Goal: Task Accomplishment & Management: Use online tool/utility

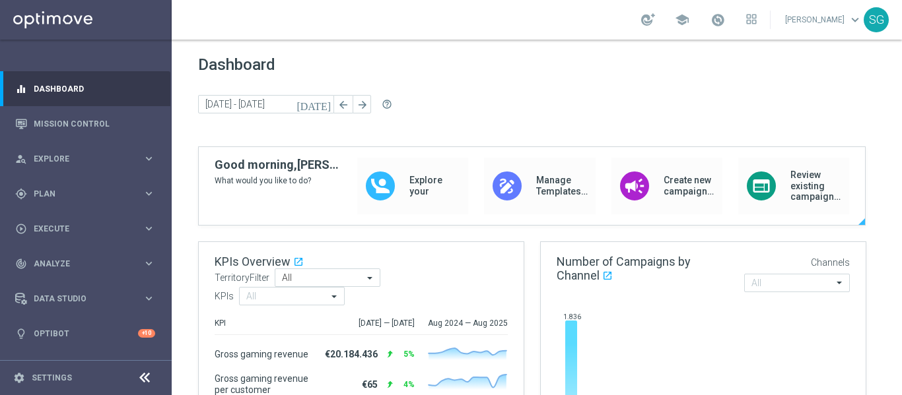
scroll to position [48, 0]
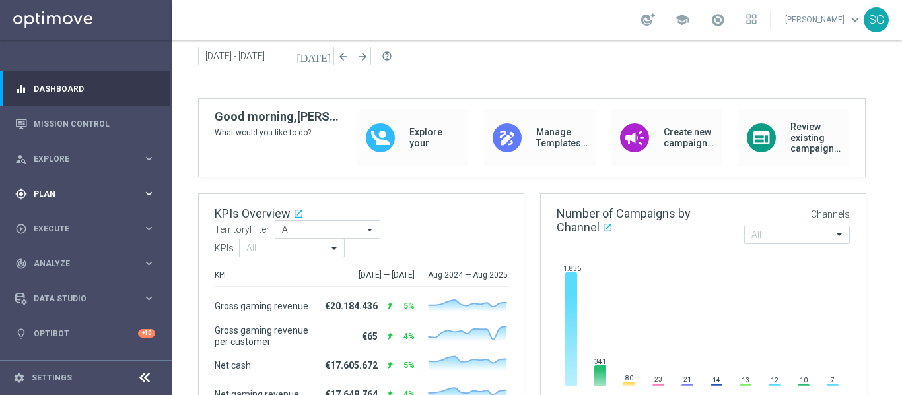
click at [135, 203] on div "gps_fixed Plan keyboard_arrow_right" at bounding box center [85, 193] width 170 height 35
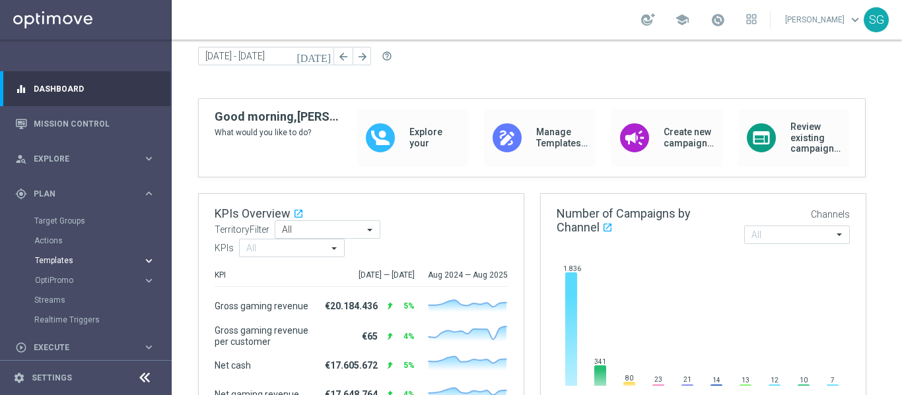
click at [44, 261] on span "Templates" at bounding box center [82, 261] width 94 height 8
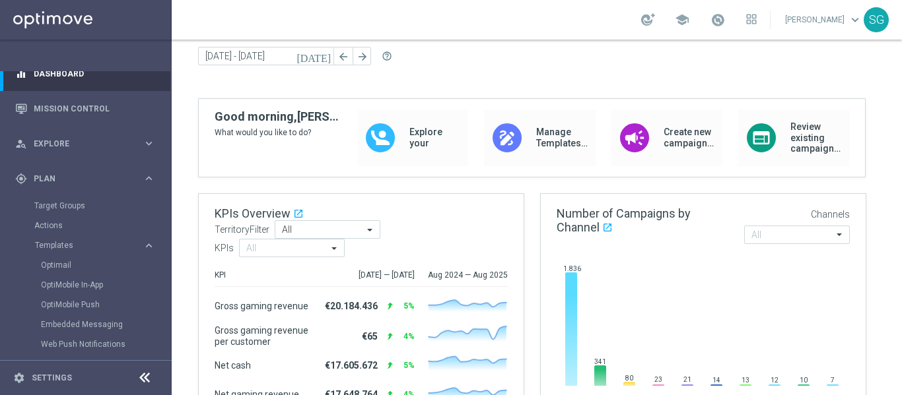
scroll to position [17, 0]
click at [55, 265] on link "Optimail" at bounding box center [89, 264] width 96 height 11
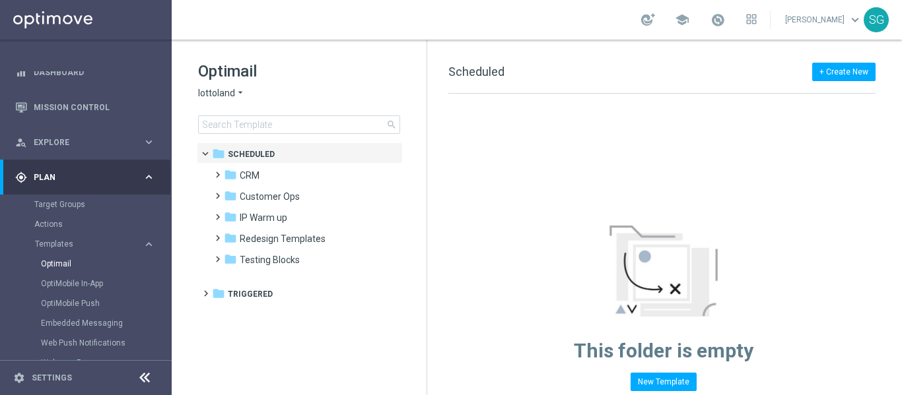
click at [146, 377] on icon at bounding box center [145, 378] width 16 height 16
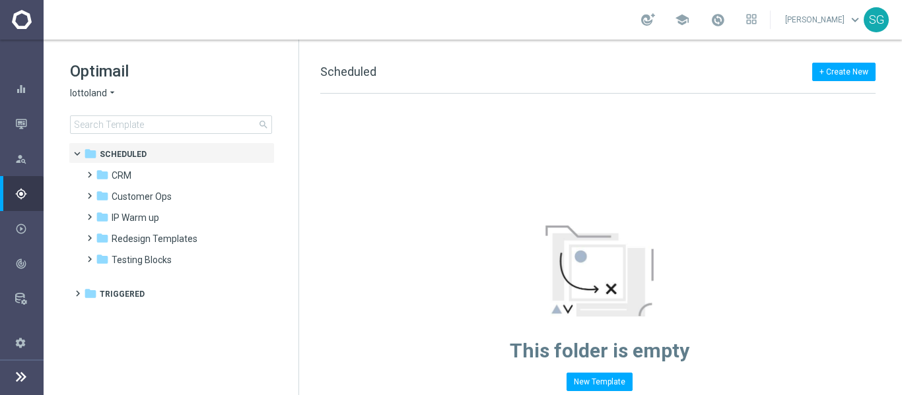
click at [86, 100] on div "Optimail lottoland arrow_drop_down × lottoland search" at bounding box center [184, 97] width 228 height 73
click at [99, 90] on span "lottoland" at bounding box center [88, 93] width 37 height 13
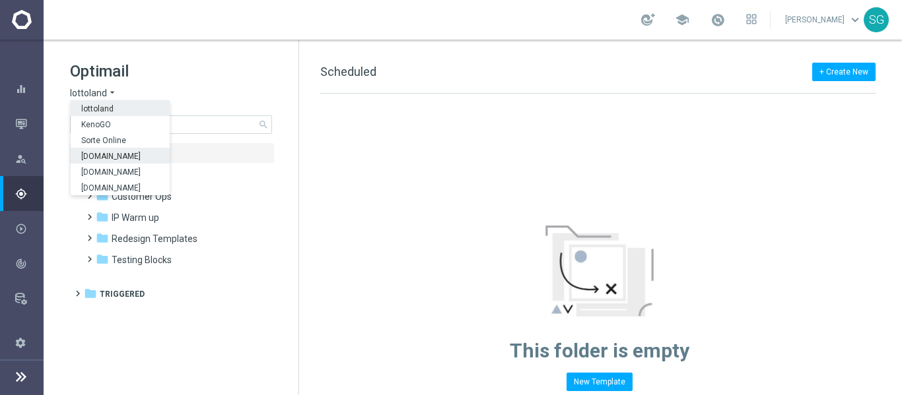
click at [0, 0] on span "[DOMAIN_NAME]" at bounding box center [0, 0] width 0 height 0
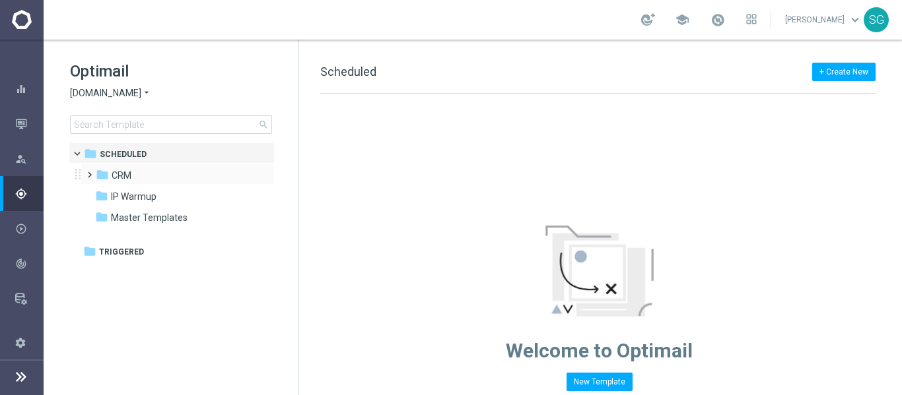
click at [90, 172] on span at bounding box center [87, 168] width 6 height 5
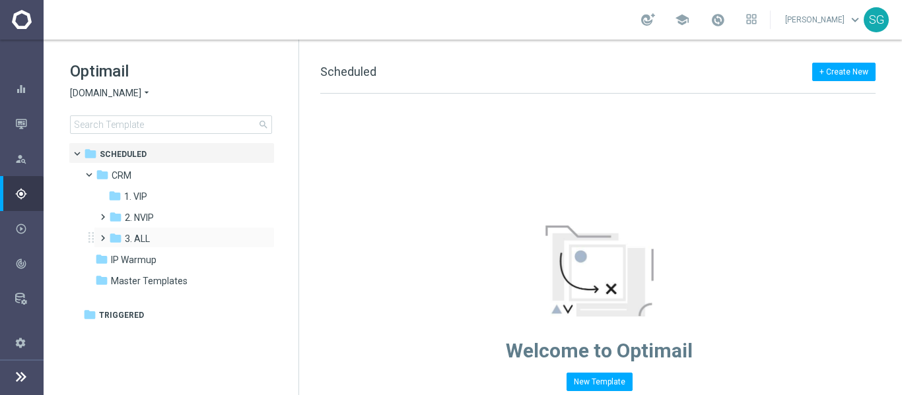
click at [103, 235] on span at bounding box center [100, 232] width 6 height 5
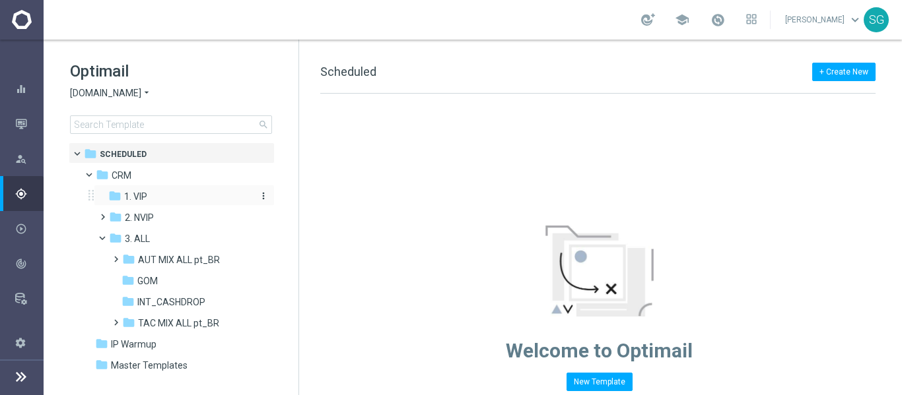
scroll to position [17, 0]
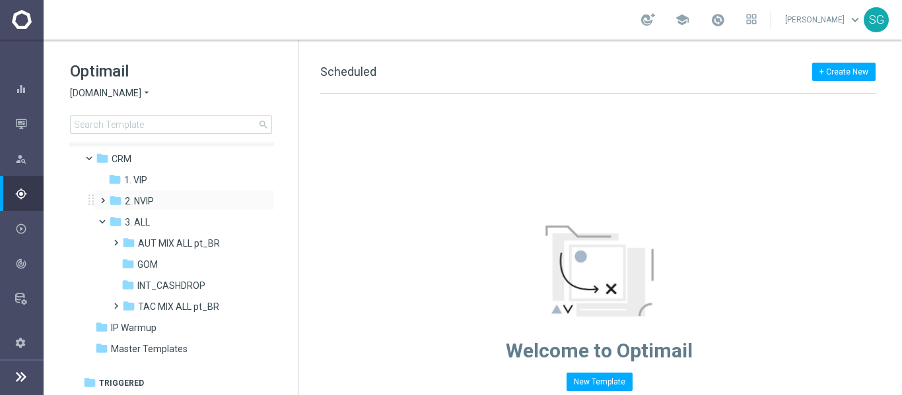
click at [100, 197] on span at bounding box center [100, 194] width 6 height 5
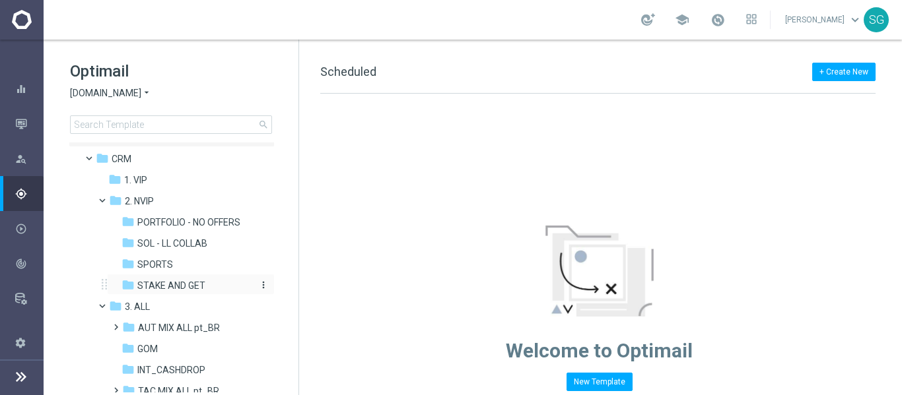
click at [181, 286] on span "STAKE AND GET" at bounding box center [171, 286] width 68 height 12
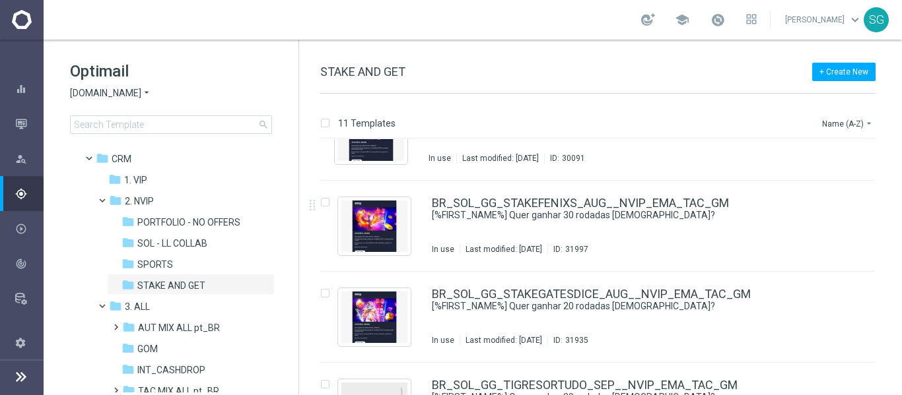
scroll to position [597, 0]
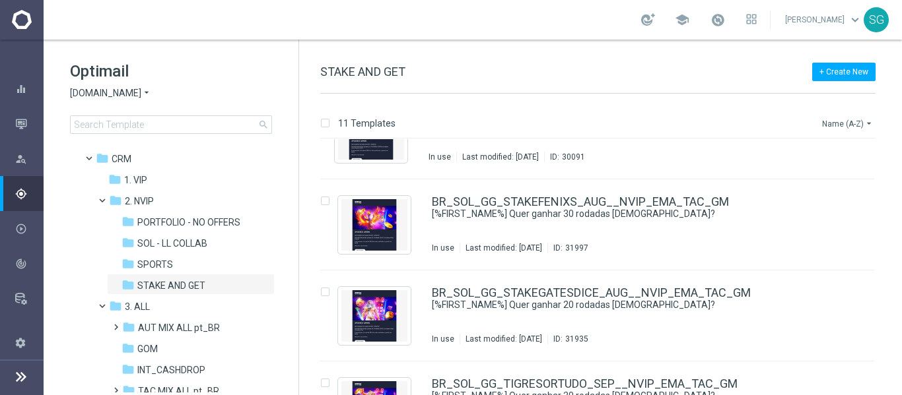
click at [867, 122] on icon "arrow_drop_down" at bounding box center [868, 123] width 11 height 11
click at [850, 183] on span "Date Modified (Newest)" at bounding box center [824, 182] width 88 height 9
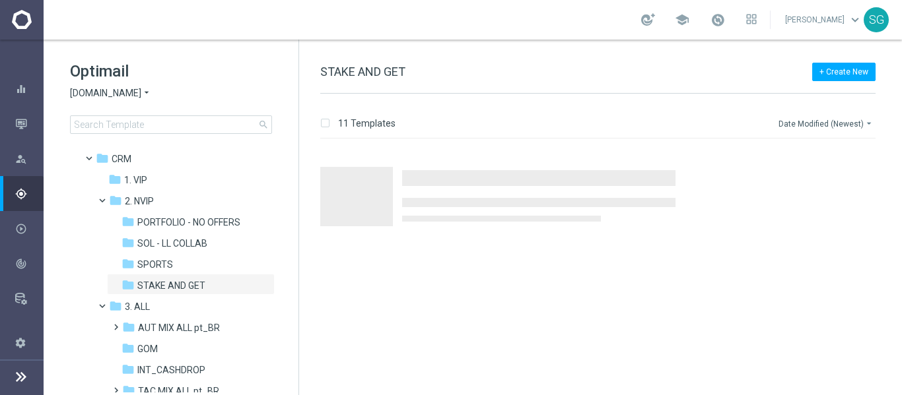
scroll to position [0, 0]
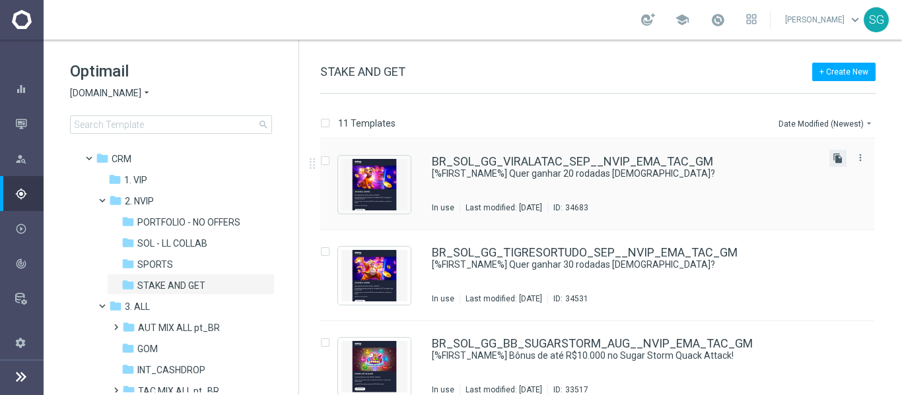
click at [834, 155] on icon "file_copy" at bounding box center [837, 158] width 11 height 11
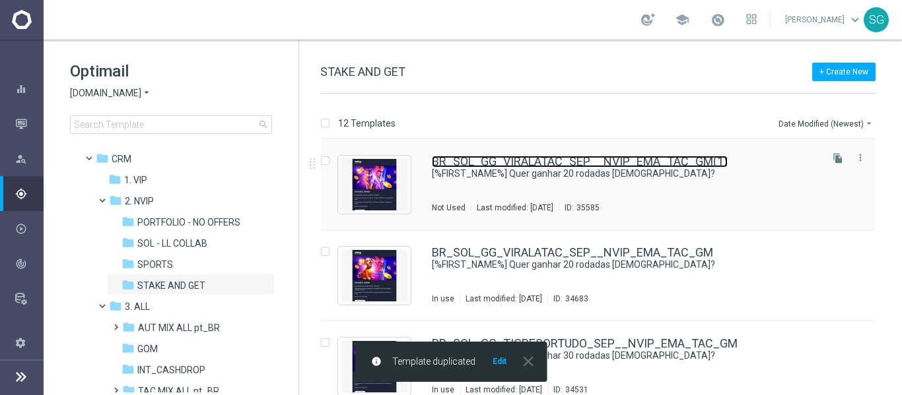
click at [496, 156] on link "BR_SOL_GG_VIRALATAC_SEP__NVIP_EMA_TAC_GM(1)" at bounding box center [580, 162] width 296 height 12
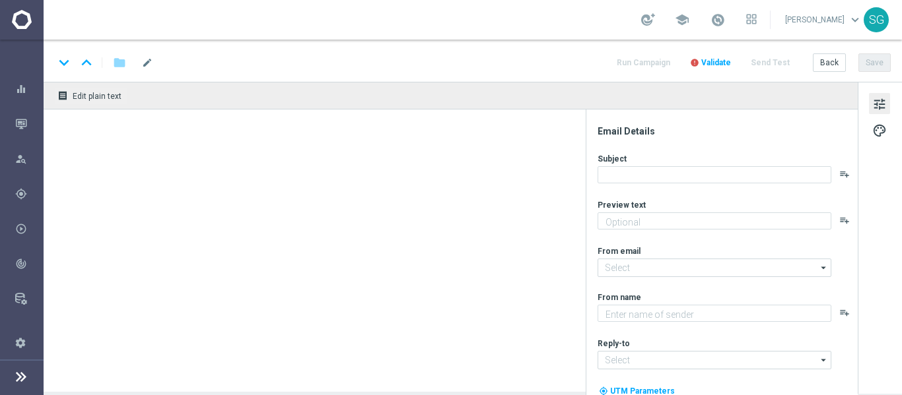
type textarea "Jogue O ViraLata Caramelo! Aposte apenas R$ 20 nos slots selecionados para gara…"
type textarea "Sorte Online Betz"
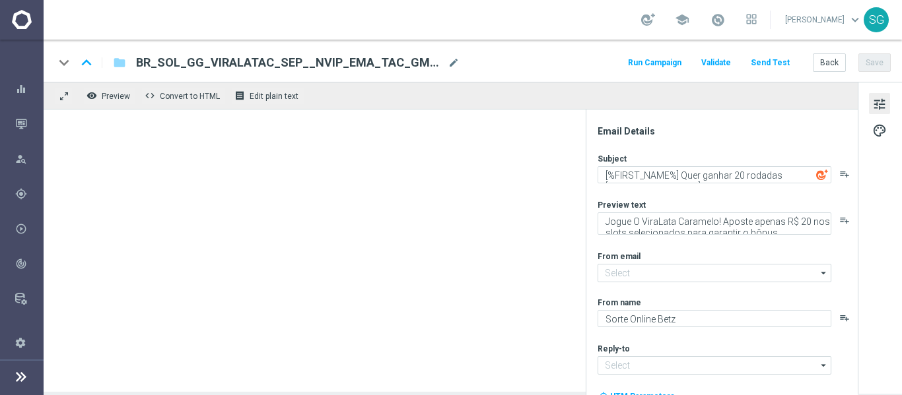
type input "contato@email.sorteonline.bet.br"
type input "suporte@sorteonline.bet.br"
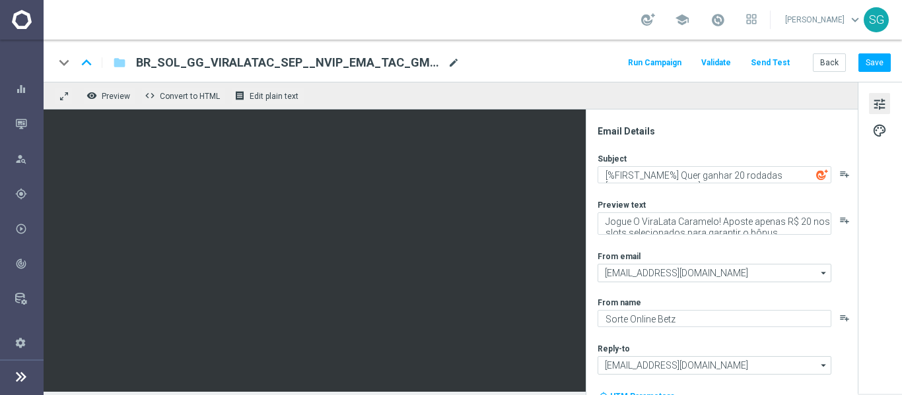
click at [448, 63] on span "mode_edit" at bounding box center [454, 63] width 12 height 12
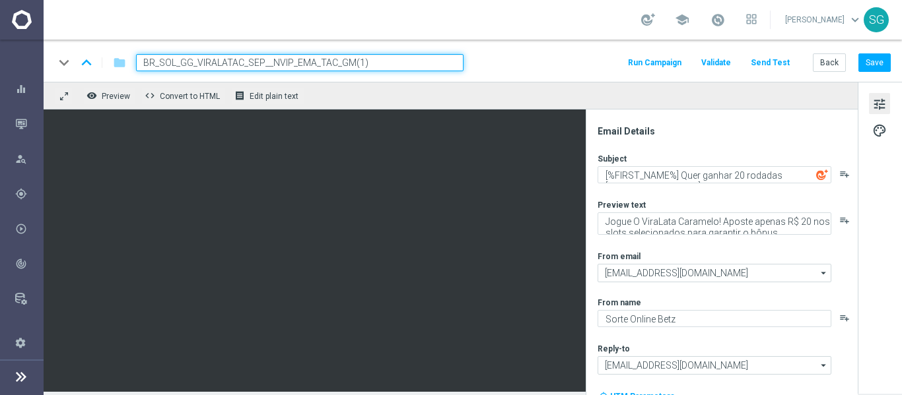
click at [387, 67] on input "BR_SOL_GG_VIRALATAC_SEP__NVIP_EMA_TAC_GM(1)" at bounding box center [299, 62] width 327 height 17
paste input "_WOLF_GOLD__ALL_EMA_TAC_GM"
click at [491, 57] on div "keyboard_arrow_down keyboard_arrow_up folder BR_SOL__WOLF_GOLD__ALL_EMA_TAC_GM …" at bounding box center [472, 62] width 836 height 17
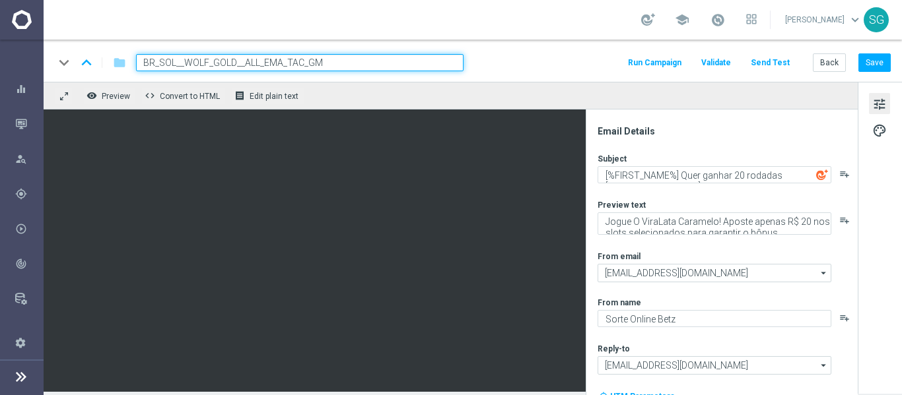
click at [434, 61] on input "BR_SOL__WOLF_GOLD__ALL_EMA_TAC_GM" at bounding box center [299, 62] width 327 height 17
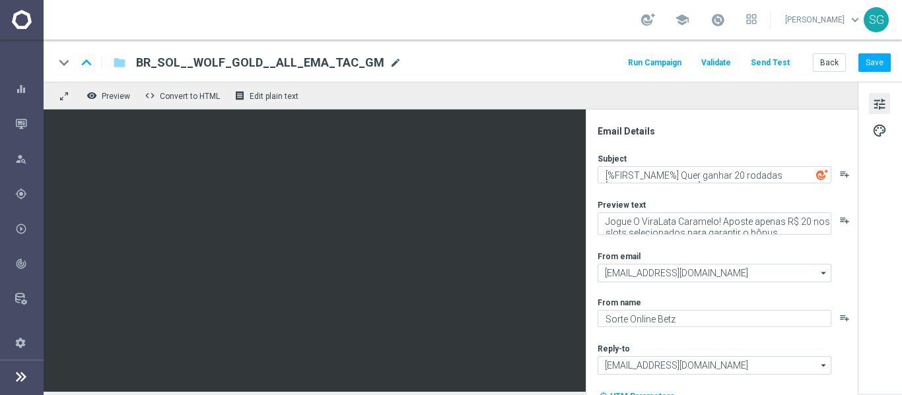
click at [389, 62] on span "mode_edit" at bounding box center [395, 63] width 12 height 12
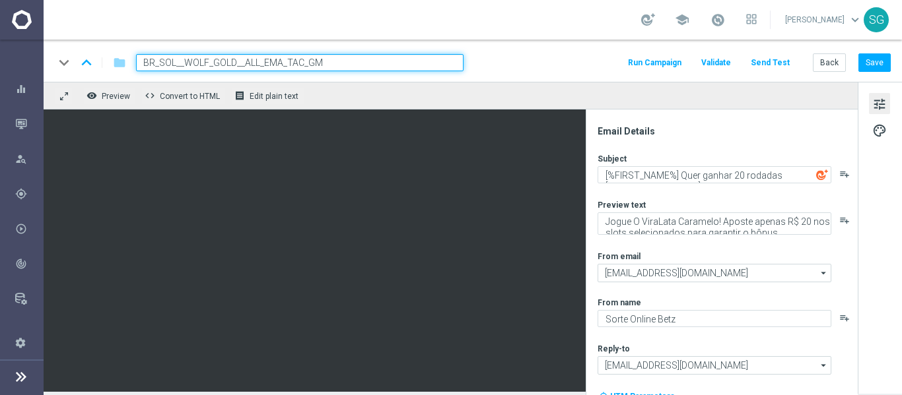
click at [375, 62] on input "BR_SOL__WOLF_GOLD__ALL_EMA_TAC_GM" at bounding box center [299, 62] width 327 height 17
paste input "SEP2025_"
click at [375, 62] on input "BR_SOL__WOLF_GOLD_SEP2025__ALL_EMA_TAC_GM" at bounding box center [299, 62] width 327 height 17
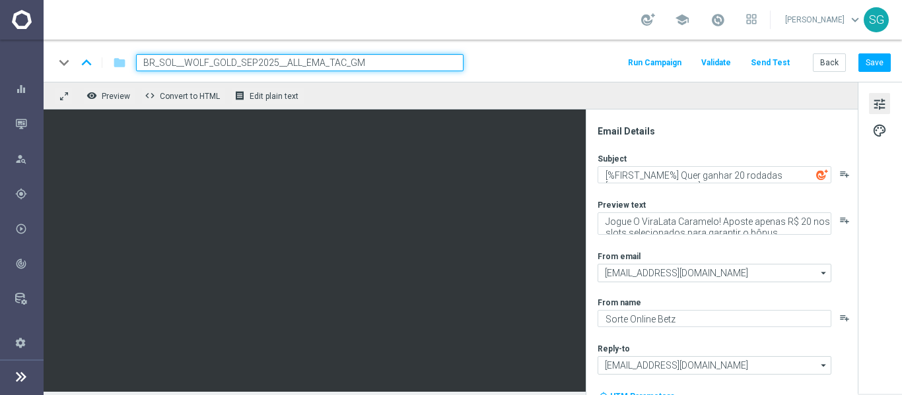
type input "BR_SOL__WOLF_GOLD_SEP2025__ALL_EMA_TAC_GM"
click at [531, 69] on div "keyboard_arrow_down keyboard_arrow_up folder BR_SOL__WOLF_GOLD_SEP2025__ALL_EMA…" at bounding box center [472, 62] width 836 height 17
click at [442, 66] on input "BR_SOL__WOLF_GOLD_SEP2025__ALL_EMA_TAC_GM" at bounding box center [299, 62] width 327 height 17
drag, startPoint x: 442, startPoint y: 66, endPoint x: 484, endPoint y: 60, distance: 42.0
click at [484, 60] on div "keyboard_arrow_down keyboard_arrow_up folder BR_SOL__WOLF_GOLD_SEP2025__ALL_EMA…" at bounding box center [472, 62] width 836 height 17
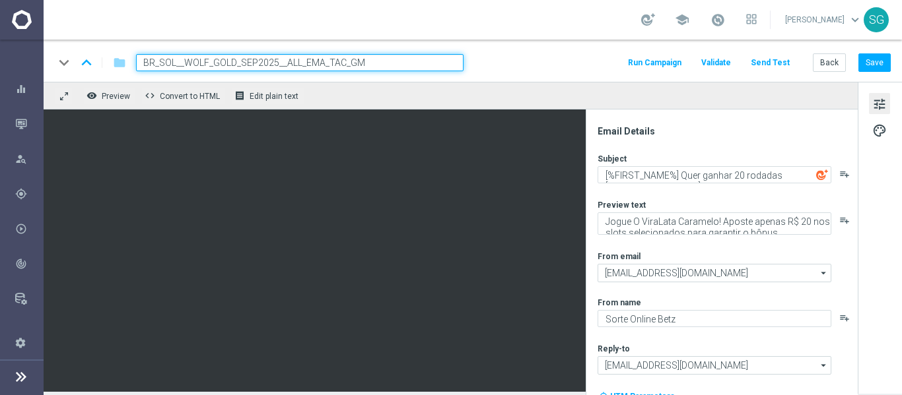
click at [484, 60] on div "keyboard_arrow_down keyboard_arrow_up folder BR_SOL__WOLF_GOLD_SEP2025__ALL_EMA…" at bounding box center [472, 62] width 836 height 17
click at [457, 56] on input "BR_SOL__WOLF_GOLD_SEP2025__ALL_EMA_TAC_GM" at bounding box center [299, 62] width 327 height 17
drag, startPoint x: 457, startPoint y: 56, endPoint x: 469, endPoint y: 55, distance: 11.9
click at [469, 55] on div "keyboard_arrow_down keyboard_arrow_up folder BR_SOL__WOLF_GOLD_SEP2025__ALL_EMA…" at bounding box center [472, 62] width 836 height 17
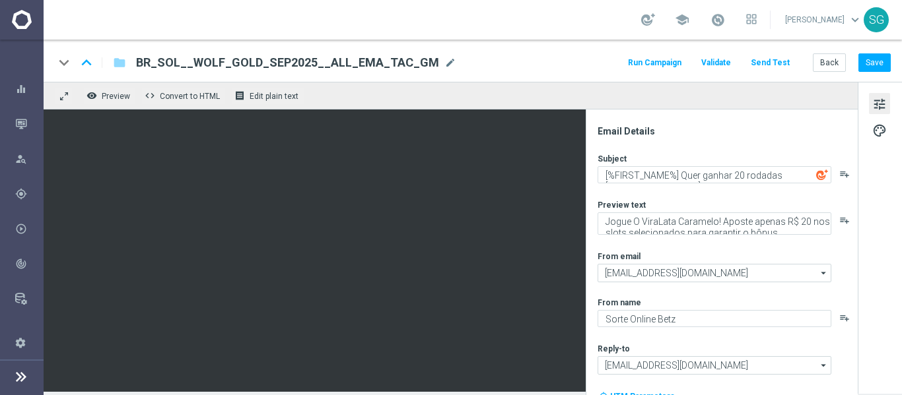
click at [469, 55] on div "keyboard_arrow_down keyboard_arrow_up folder BR_SOL__WOLF_GOLD_SEP2025__ALL_EMA…" at bounding box center [472, 62] width 836 height 17
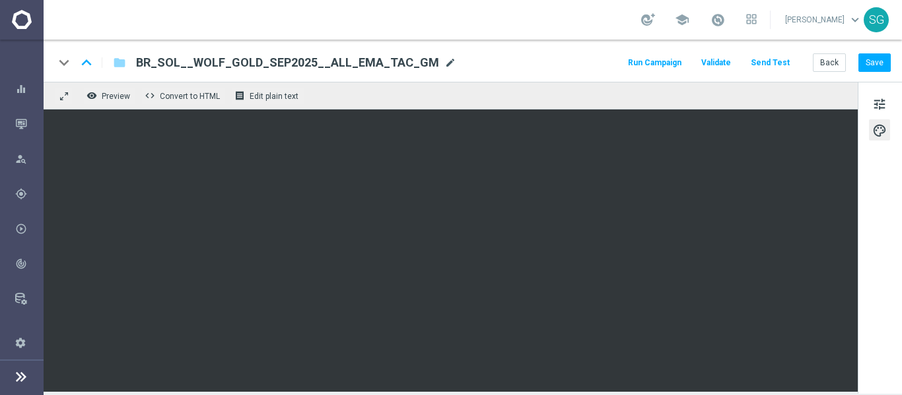
click at [444, 57] on span "mode_edit" at bounding box center [450, 63] width 12 height 12
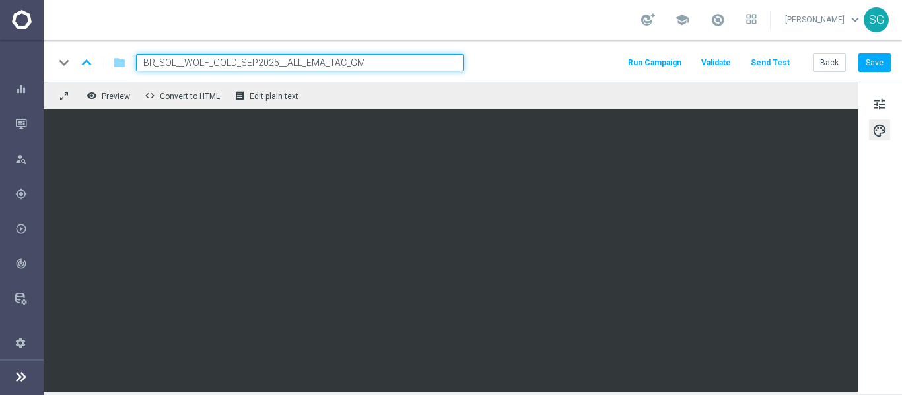
click at [412, 64] on input "BR_SOL__WOLF_GOLD_SEP2025__ALL_EMA_TAC_GM" at bounding box center [299, 62] width 327 height 17
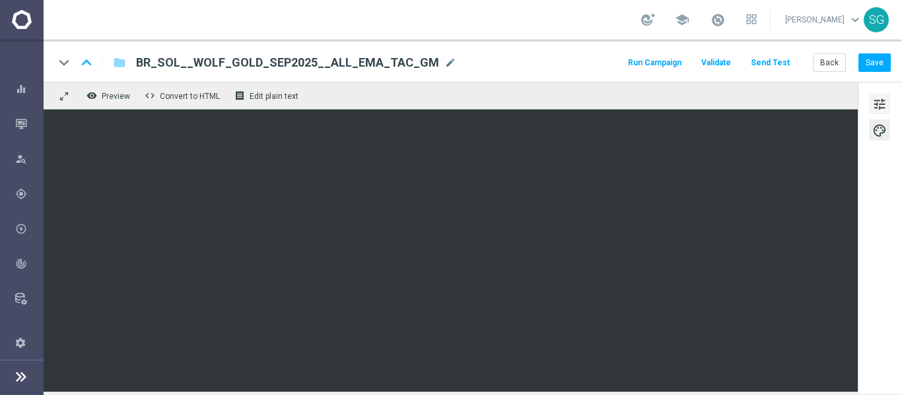
click at [885, 98] on span "tune" at bounding box center [879, 104] width 15 height 17
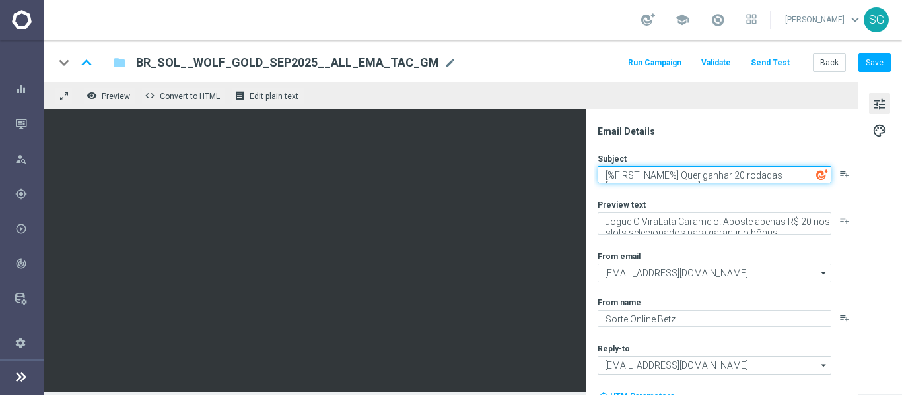
click at [677, 178] on textarea "[%FIRST_NAME%] Quer ganhar 20 rodadas GRÁTIS?" at bounding box center [714, 174] width 234 height 17
paste textarea "BR_SOL__WOLF_GOLD_SEP2025__ALL_EMA_TAC_GM"
paste textarea "Quer ganhar 1"
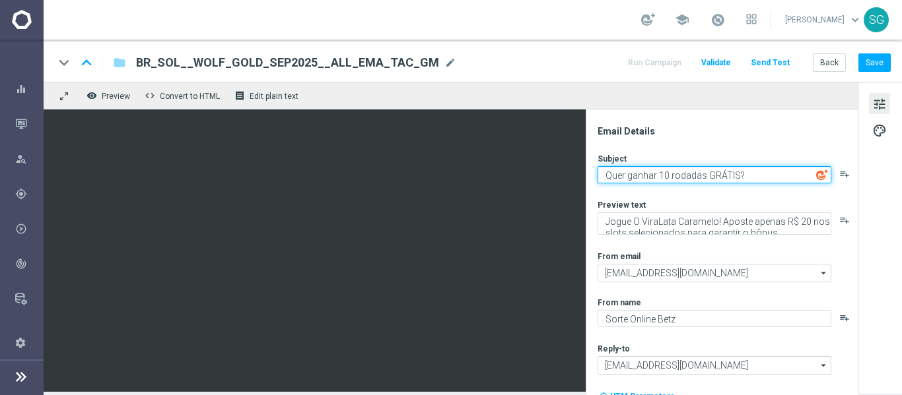
click at [605, 175] on textarea "Quer ganhar 10 rodadas GRÁTIS?" at bounding box center [714, 174] width 234 height 17
type textarea "[%FIRST_NAME%], quer ganhar 10 rodadas GRÁTIS?"
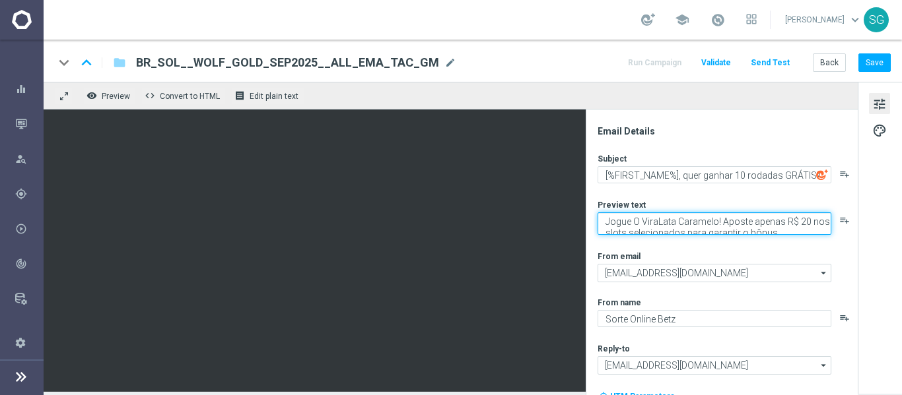
click at [644, 222] on textarea "Jogue O ViraLata Caramelo! Aposte apenas R$ 20 nos slots selecionados para gara…" at bounding box center [714, 224] width 234 height 22
paste textarea "Wolf Gold! Aposte apenas R$ 1"
type textarea "Jogue Wolf Gold! Aposte apenas R$ 10 nos slots selecionados para garantir o bôn…"
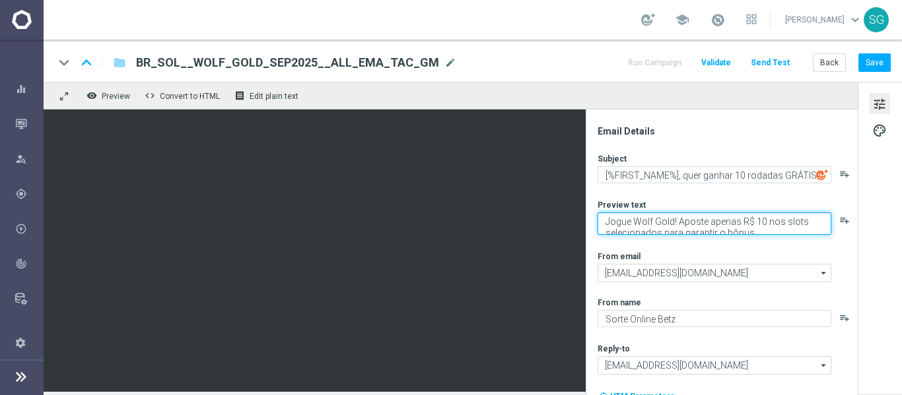
scroll to position [4, 0]
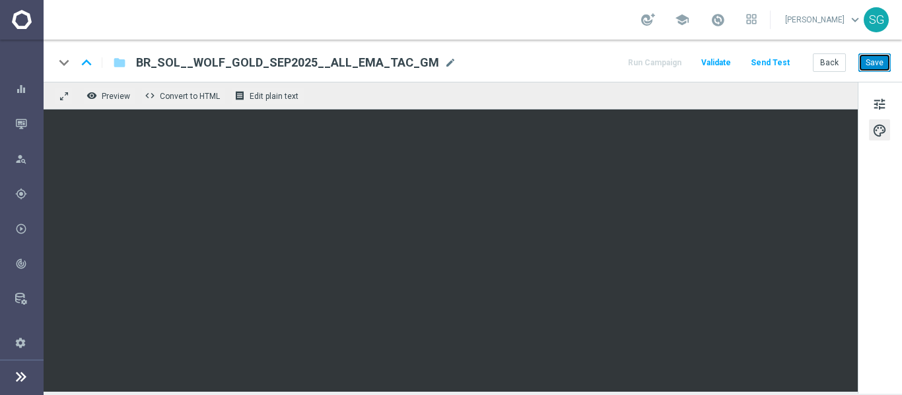
click at [881, 67] on button "Save" at bounding box center [874, 62] width 32 height 18
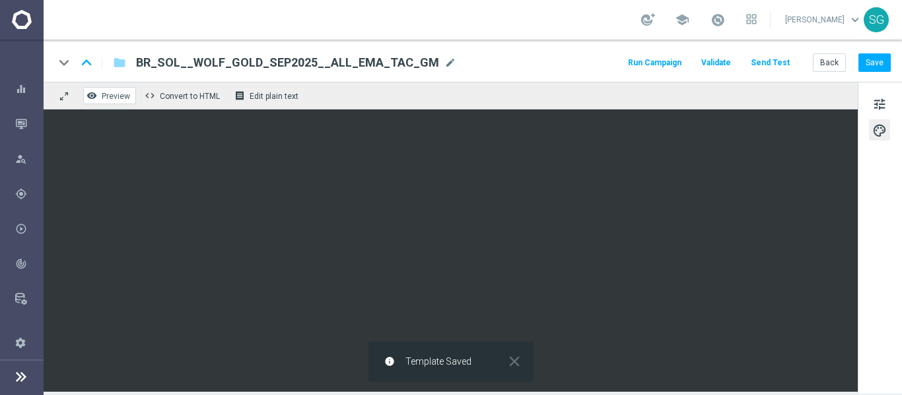
click at [116, 98] on span "Preview" at bounding box center [116, 96] width 28 height 9
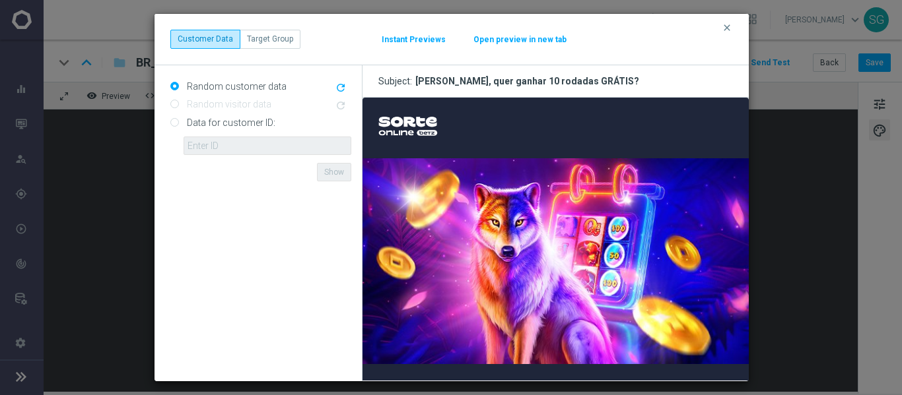
scroll to position [0, 0]
click at [537, 34] on button "Open preview in new tab" at bounding box center [520, 39] width 94 height 11
drag, startPoint x: 417, startPoint y: 79, endPoint x: 613, endPoint y: 82, distance: 195.4
click at [613, 82] on h3 "Subject: Hayden, quer ganhar 10 rodadas GRÁTIS?" at bounding box center [555, 81] width 386 height 32
click at [725, 28] on icon "clear" at bounding box center [727, 27] width 11 height 11
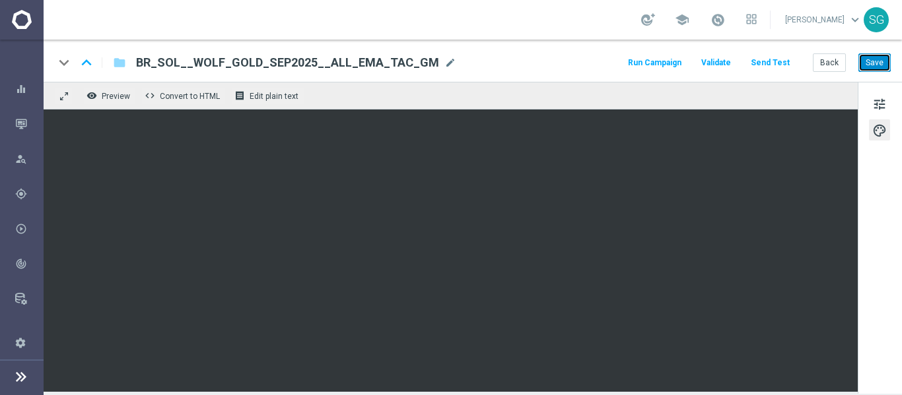
click at [879, 57] on button "Save" at bounding box center [874, 62] width 32 height 18
click at [415, 62] on span "BR_SOL__WOLF_GOLD_SEP2025__ALL_EMA_TAC_GM" at bounding box center [287, 63] width 303 height 16
click at [573, 79] on div "keyboard_arrow_down keyboard_arrow_up folder BR_SOL__WOLF_GOLD_SEP2025__ALL_EMA…" at bounding box center [473, 61] width 858 height 42
click at [337, 62] on span "BR_SOL__WOLF_GOLD_SEP2025__ALL_EMA_TAC_GM" at bounding box center [287, 63] width 303 height 16
click at [391, 43] on div "keyboard_arrow_down keyboard_arrow_up folder BR_SOL__WOLF_GOLD_SEP2025__ALL_EMA…" at bounding box center [473, 61] width 858 height 42
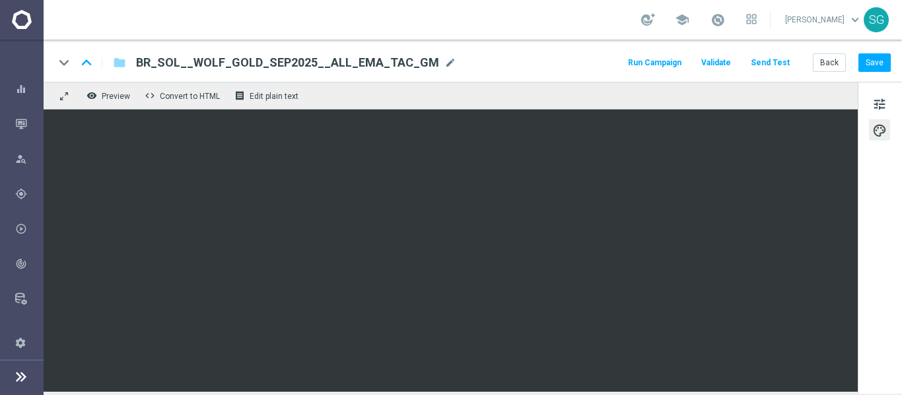
click at [382, 67] on span "BR_SOL__WOLF_GOLD_SEP2025__ALL_EMA_TAC_GM" at bounding box center [287, 63] width 303 height 16
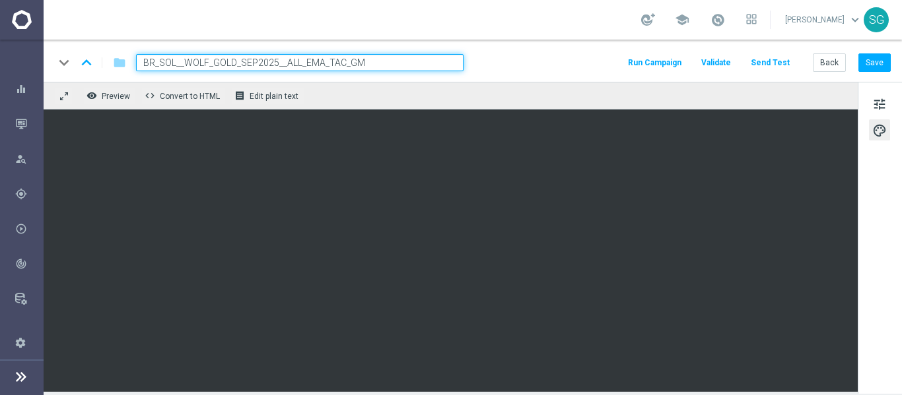
click at [329, 67] on input "BR_SOL__WOLF_GOLD_SEP2025__ALL_EMA_TAC_GM" at bounding box center [299, 62] width 327 height 17
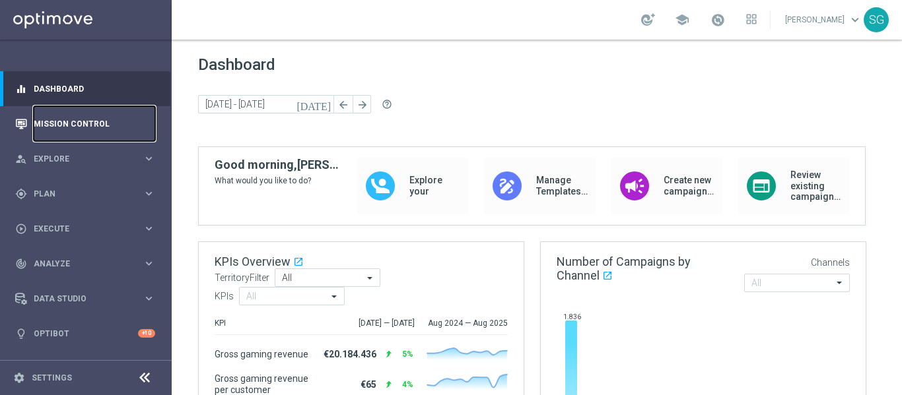
click at [117, 117] on link "Mission Control" at bounding box center [94, 123] width 121 height 35
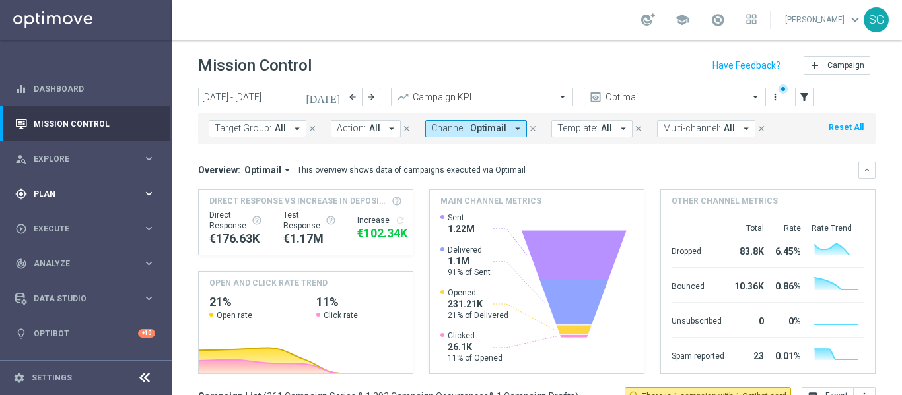
click at [110, 206] on div "gps_fixed Plan keyboard_arrow_right" at bounding box center [85, 193] width 170 height 35
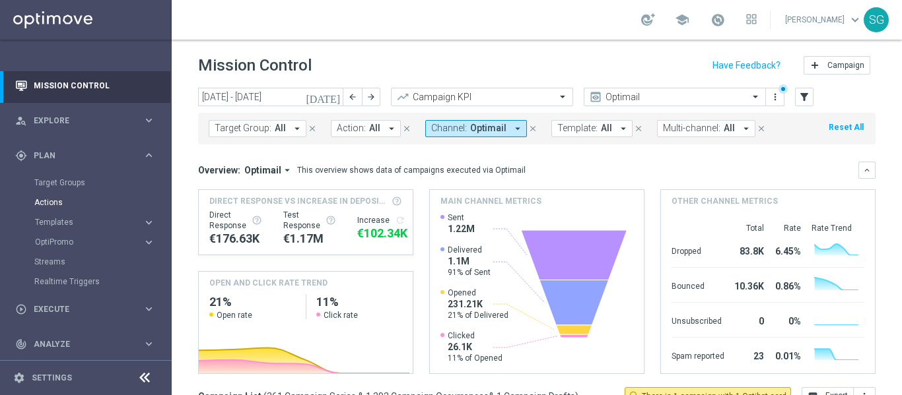
scroll to position [40, 0]
click at [70, 220] on span "Templates" at bounding box center [82, 221] width 94 height 8
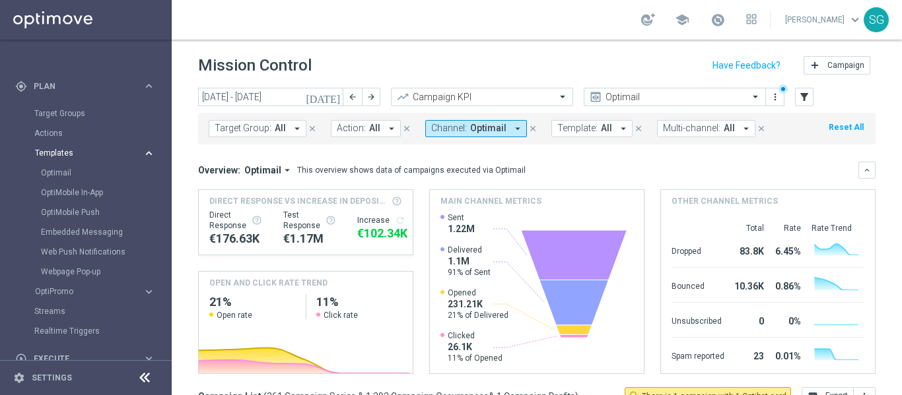
scroll to position [108, 0]
click at [87, 231] on link "Embedded Messaging" at bounding box center [89, 231] width 96 height 11
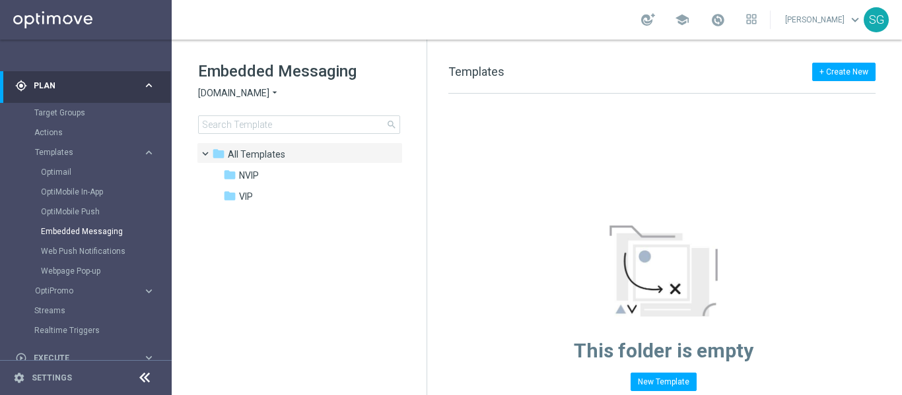
click at [149, 369] on div at bounding box center [144, 378] width 24 height 20
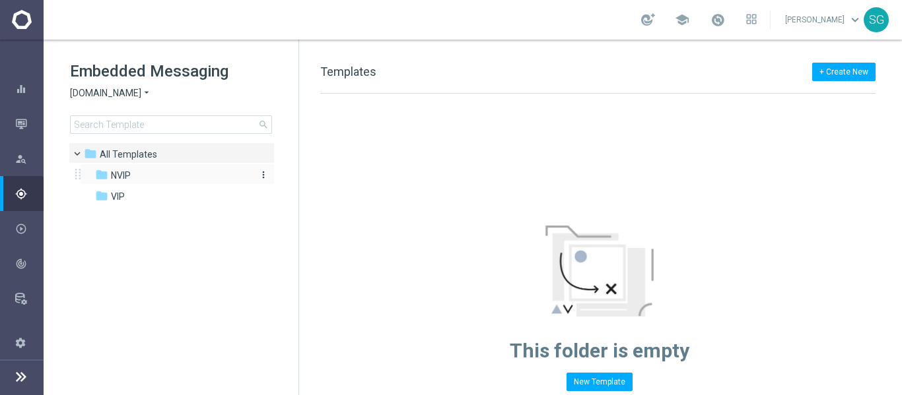
click at [133, 176] on div "folder NVIP" at bounding box center [171, 175] width 152 height 15
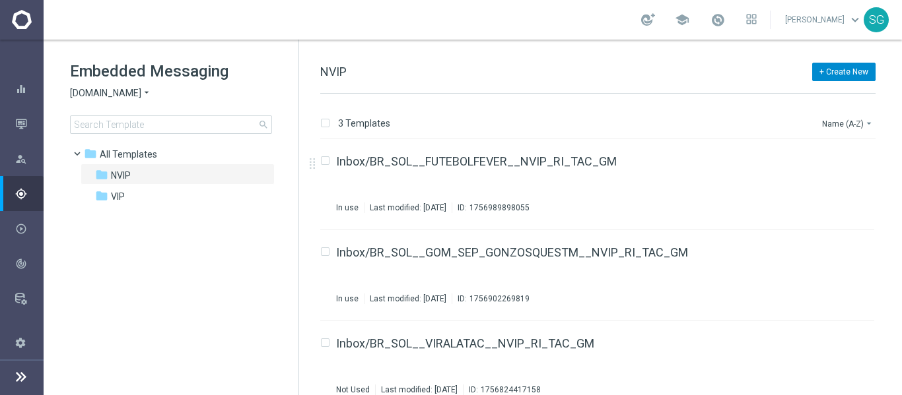
click at [843, 64] on button "+ Create New" at bounding box center [843, 72] width 63 height 18
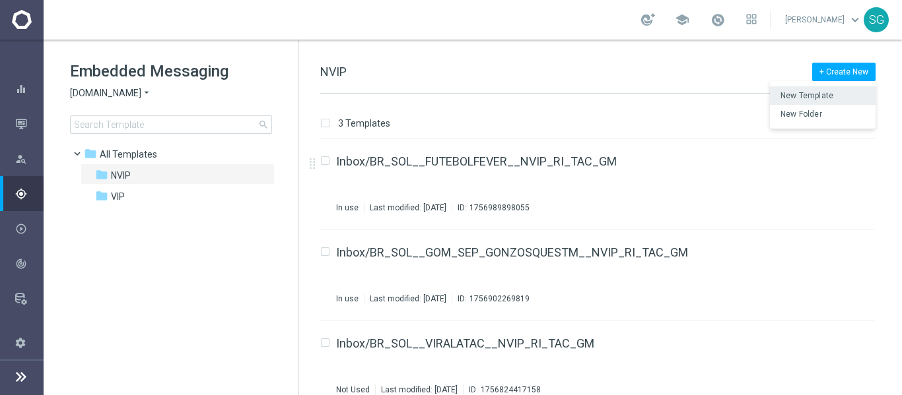
click at [804, 95] on span "New Template" at bounding box center [806, 95] width 53 height 9
